Goal: Task Accomplishment & Management: Use online tool/utility

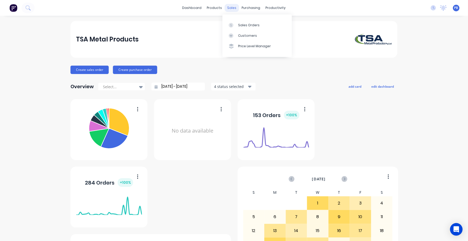
click at [230, 7] on div "sales" at bounding box center [232, 8] width 14 height 8
click at [240, 22] on link "Sales Orders" at bounding box center [257, 25] width 69 height 10
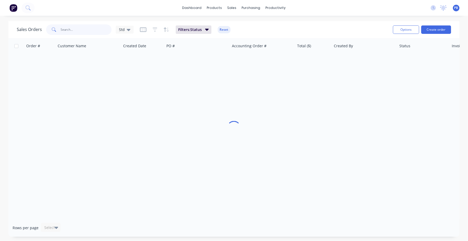
click at [85, 28] on input "text" at bounding box center [86, 29] width 51 height 10
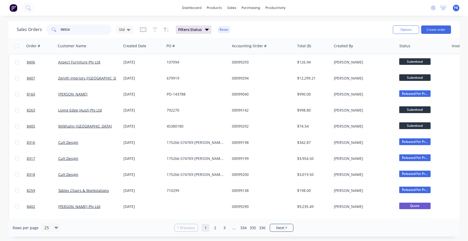
type input "98924"
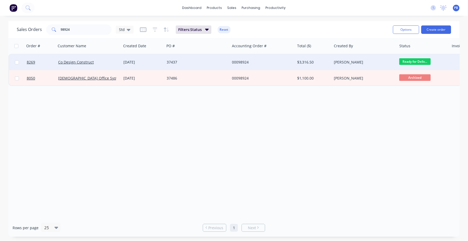
click at [243, 60] on div "00098924" at bounding box center [261, 62] width 58 height 5
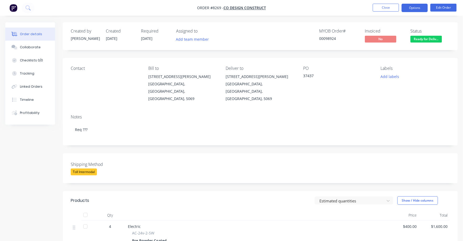
click at [413, 7] on button "Options" at bounding box center [415, 8] width 26 height 8
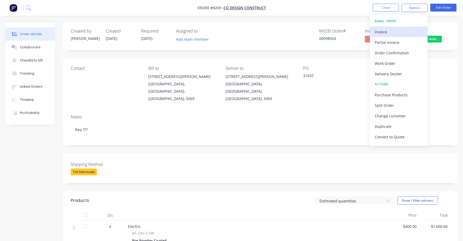
click at [384, 31] on div "Invoice" at bounding box center [399, 32] width 48 height 8
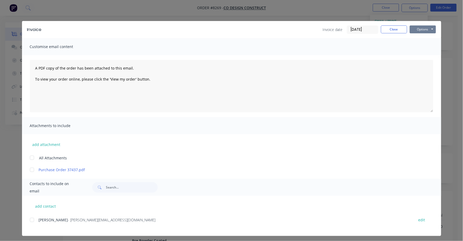
click at [420, 28] on button "Options" at bounding box center [423, 29] width 26 height 8
click at [417, 47] on button "Print" at bounding box center [427, 47] width 34 height 9
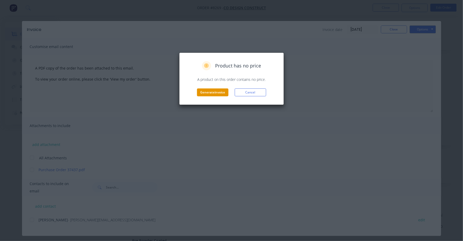
click at [214, 93] on button "Generate invoice" at bounding box center [212, 92] width 31 height 8
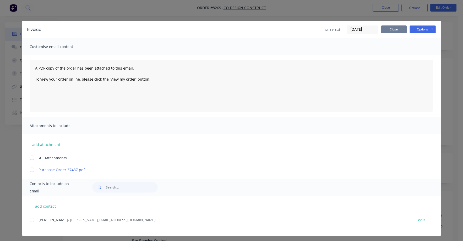
click at [392, 27] on button "Close" at bounding box center [394, 29] width 26 height 8
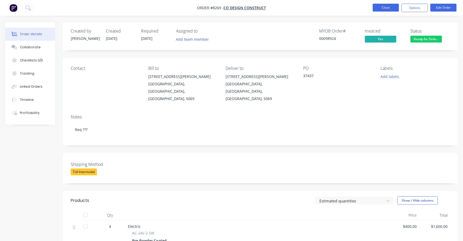
click at [380, 9] on button "Close" at bounding box center [386, 8] width 26 height 8
